Goal: Find contact information: Obtain details needed to contact an individual or organization

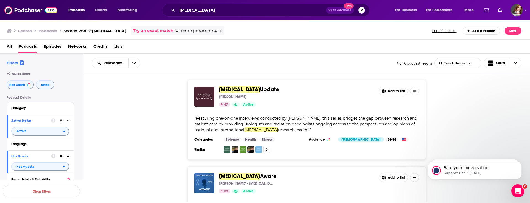
scroll to position [981, 0]
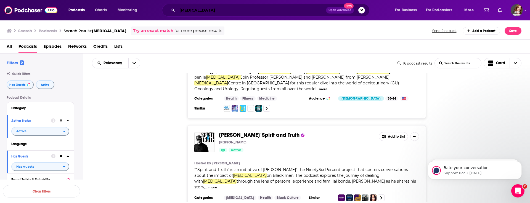
click at [215, 11] on input "[MEDICAL_DATA]" at bounding box center [251, 10] width 149 height 9
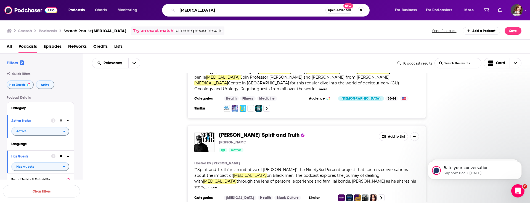
drag, startPoint x: 218, startPoint y: 9, endPoint x: 146, endPoint y: 5, distance: 71.8
click at [146, 5] on div "Podcasts Charts Monitoring [MEDICAL_DATA] Open Advanced New For Business For Po…" at bounding box center [272, 10] width 414 height 13
type input "all talk oncology"
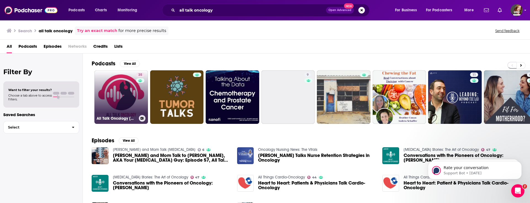
click at [120, 93] on link "35 All Talk Oncology [MEDICAL_DATA] Podcast" at bounding box center [121, 97] width 54 height 54
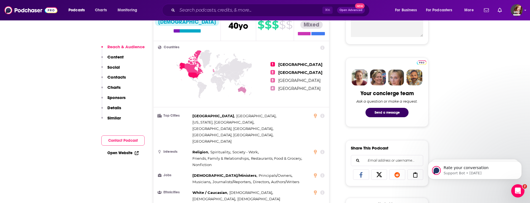
click at [121, 140] on button "Contact Podcast" at bounding box center [122, 140] width 43 height 10
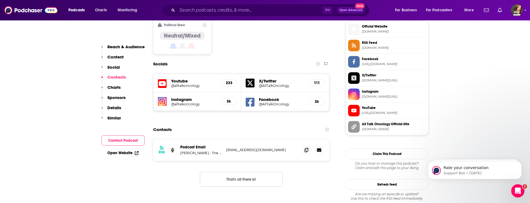
scroll to position [473, 0]
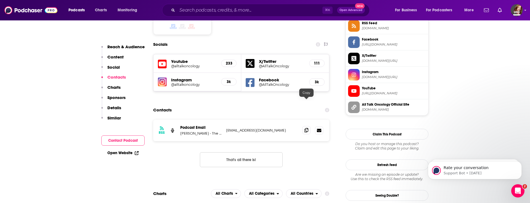
click at [306, 128] on icon at bounding box center [306, 130] width 4 height 4
